Goal: Feedback & Contribution: Submit feedback/report problem

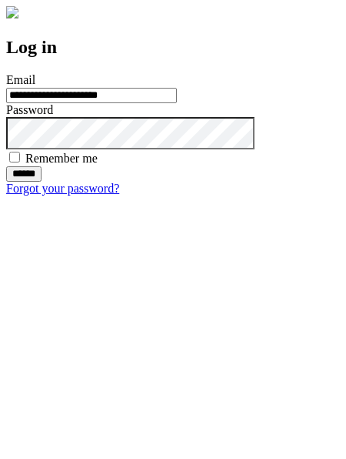
type input "**********"
click at [42, 182] on input "******" at bounding box center [23, 173] width 35 height 15
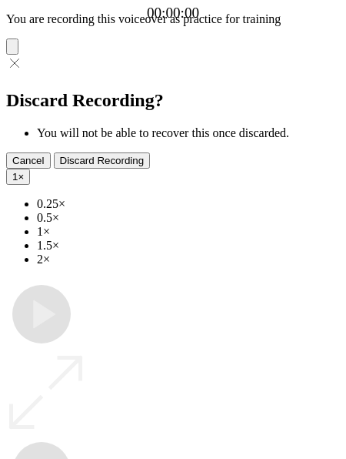
type input "**********"
